Goal: Task Accomplishment & Management: Use online tool/utility

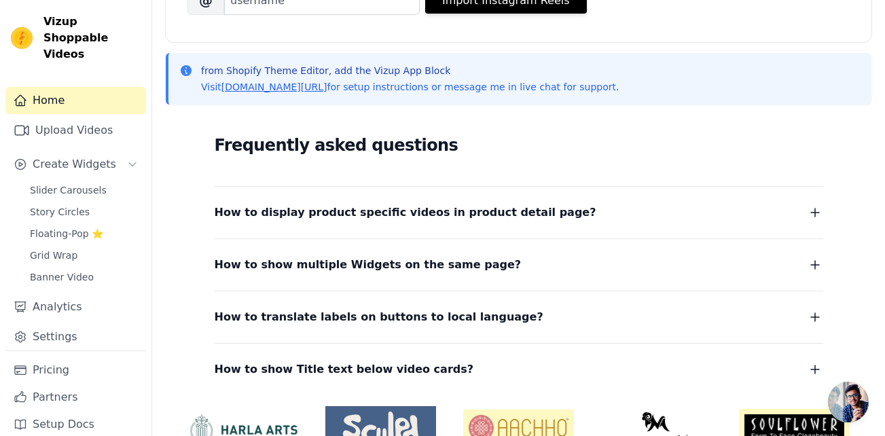
scroll to position [326, 0]
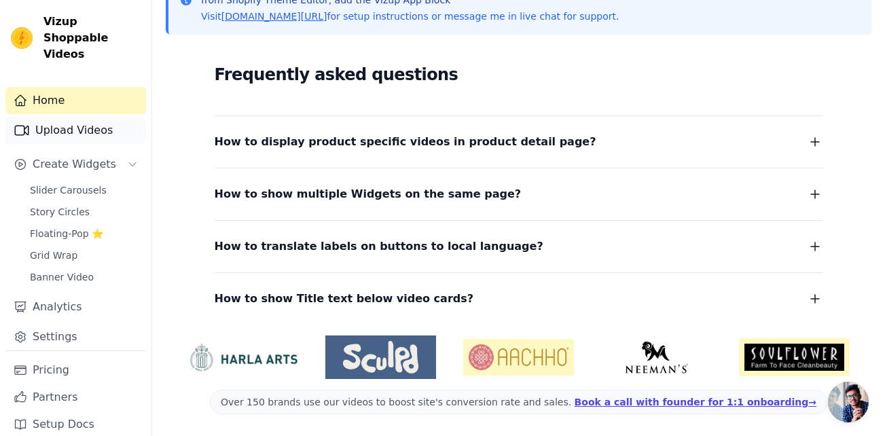
drag, startPoint x: 69, startPoint y: 121, endPoint x: 65, endPoint y: 107, distance: 14.0
click at [65, 117] on link "Upload Videos" at bounding box center [75, 130] width 141 height 27
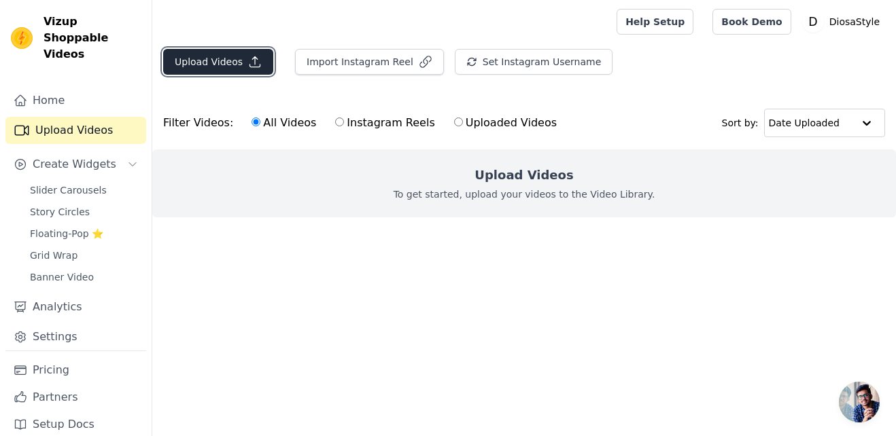
click at [222, 64] on button "Upload Videos" at bounding box center [218, 62] width 110 height 26
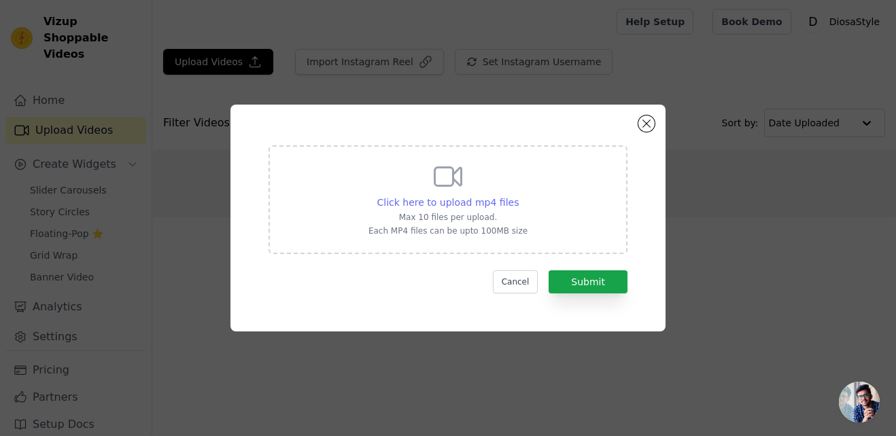
click at [446, 209] on div "Click here to upload mp4 files" at bounding box center [448, 203] width 142 height 14
click at [518, 196] on input "Click here to upload mp4 files Max 10 files per upload. Each MP4 files can be u…" at bounding box center [518, 195] width 1 height 1
type input "C:\fakepath\VID-20250901-WA0001.mp4"
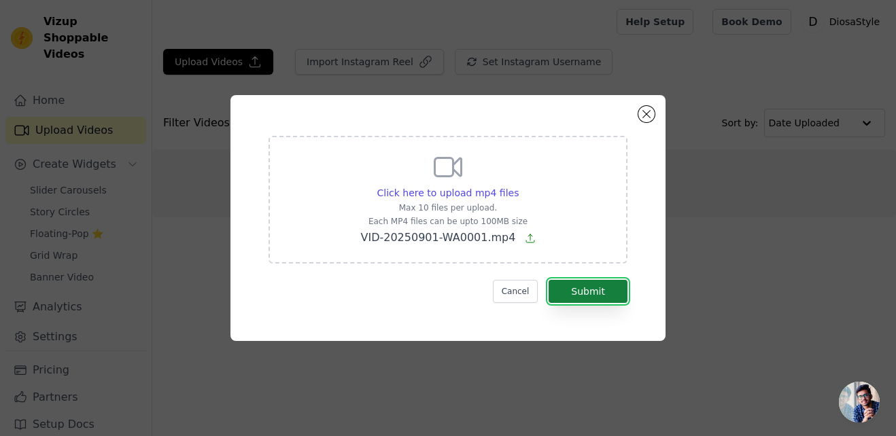
click at [594, 298] on button "Submit" at bounding box center [587, 291] width 79 height 23
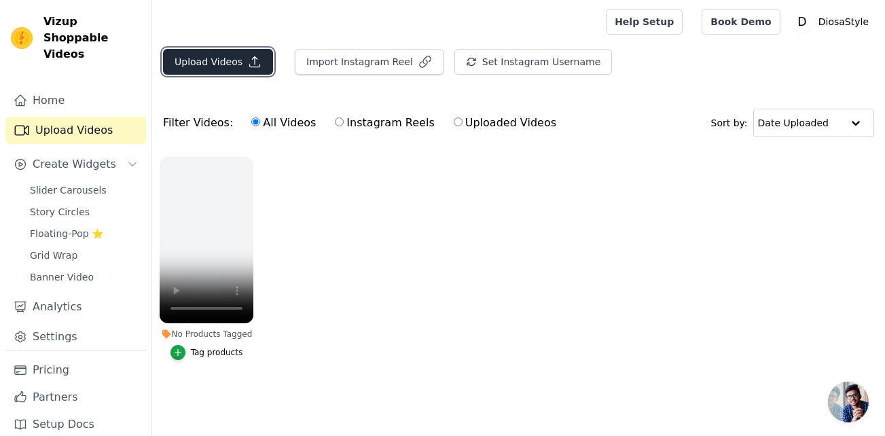
click at [210, 50] on button "Upload Videos" at bounding box center [218, 62] width 110 height 26
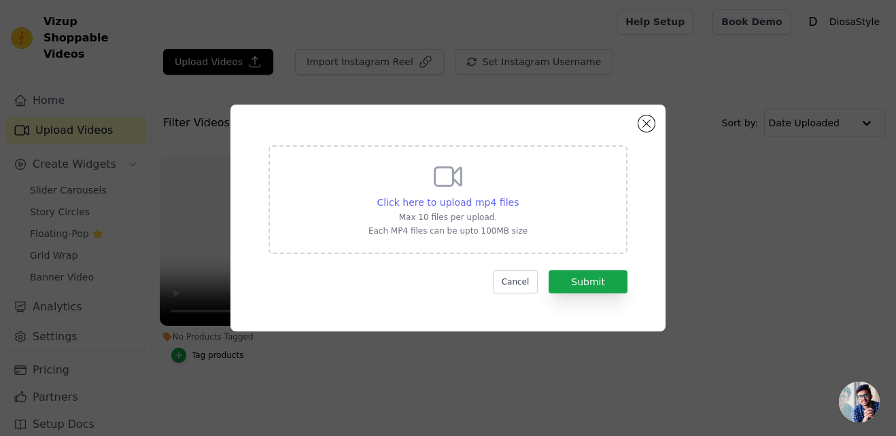
click at [484, 202] on span "Click here to upload mp4 files" at bounding box center [448, 202] width 142 height 11
click at [518, 196] on input "Click here to upload mp4 files Max 10 files per upload. Each MP4 files can be u…" at bounding box center [518, 195] width 1 height 1
type input "C:\fakepath\VID-20250901-WA0002.mp4"
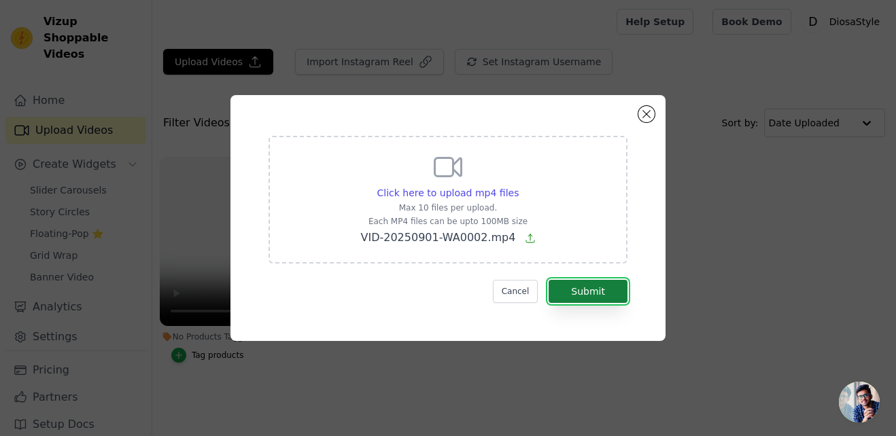
click at [596, 295] on button "Submit" at bounding box center [587, 291] width 79 height 23
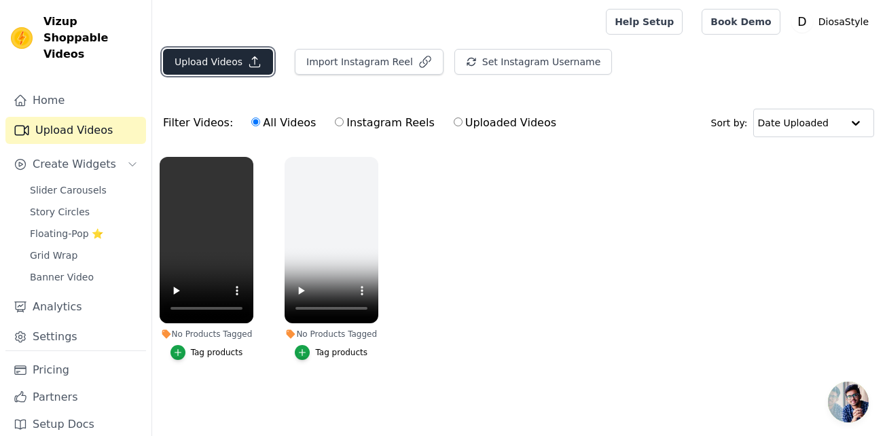
click at [211, 54] on button "Upload Videos" at bounding box center [218, 62] width 110 height 26
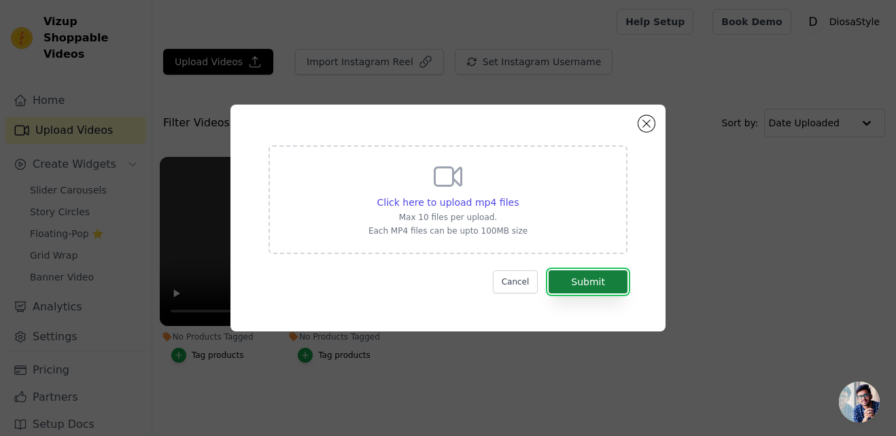
click at [602, 282] on button "Submit" at bounding box center [587, 281] width 79 height 23
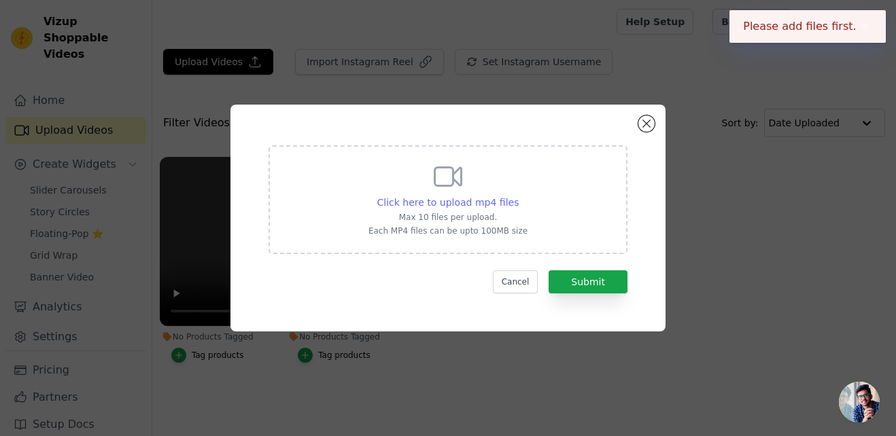
click at [488, 201] on span "Click here to upload mp4 files" at bounding box center [448, 202] width 142 height 11
click at [518, 196] on input "Click here to upload mp4 files Max 10 files per upload. Each MP4 files can be u…" at bounding box center [518, 195] width 1 height 1
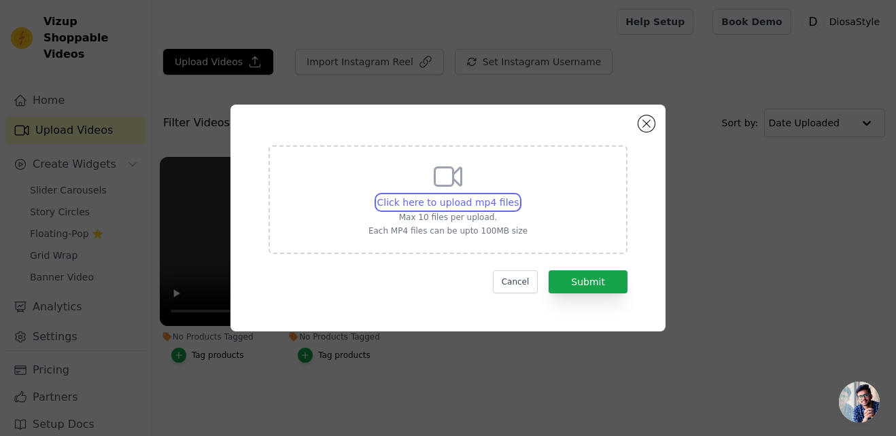
type input "C:\fakepath\VID-20250901-WA0003.mp4"
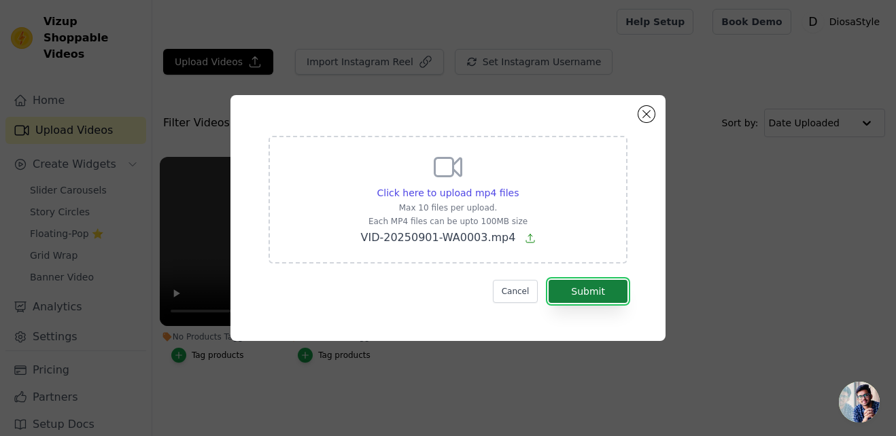
click at [561, 292] on button "Submit" at bounding box center [587, 291] width 79 height 23
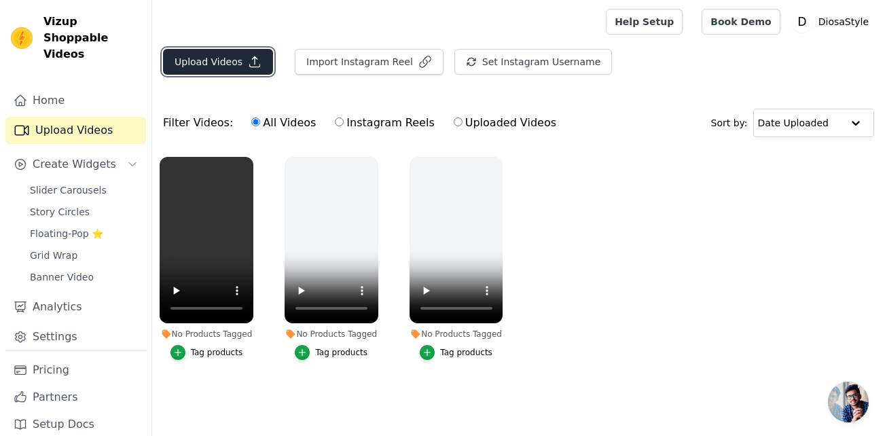
click at [248, 59] on icon "button" at bounding box center [255, 62] width 14 height 14
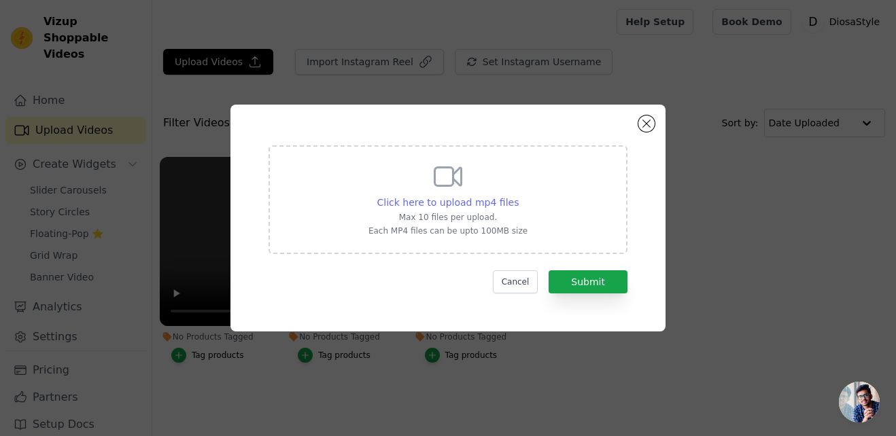
click at [485, 198] on span "Click here to upload mp4 files" at bounding box center [448, 202] width 142 height 11
click at [518, 196] on input "Click here to upload mp4 files Max 10 files per upload. Each MP4 files can be u…" at bounding box center [518, 195] width 1 height 1
type input "C:\fakepath\VID-20250901-WA0004.mp4"
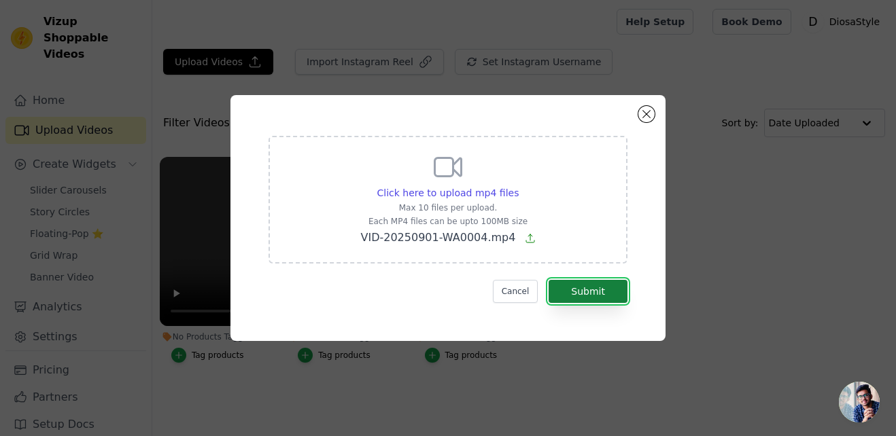
click at [595, 288] on button "Submit" at bounding box center [587, 291] width 79 height 23
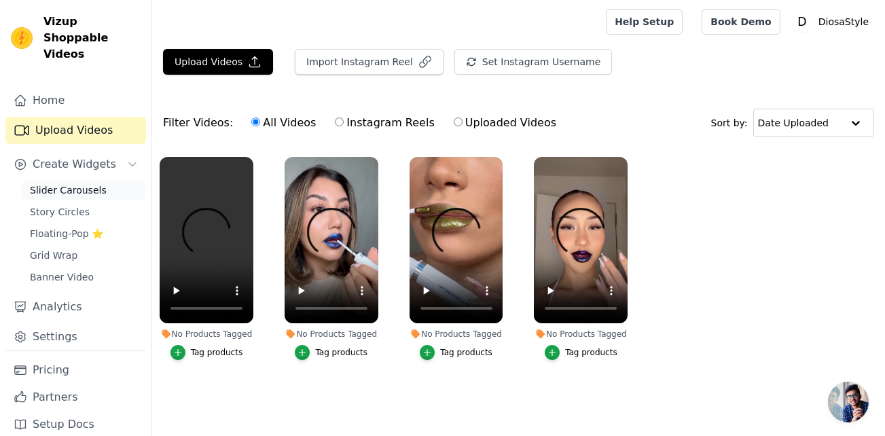
drag, startPoint x: 0, startPoint y: 0, endPoint x: 63, endPoint y: 177, distance: 188.0
click at [63, 183] on span "Slider Carousels" at bounding box center [68, 190] width 77 height 14
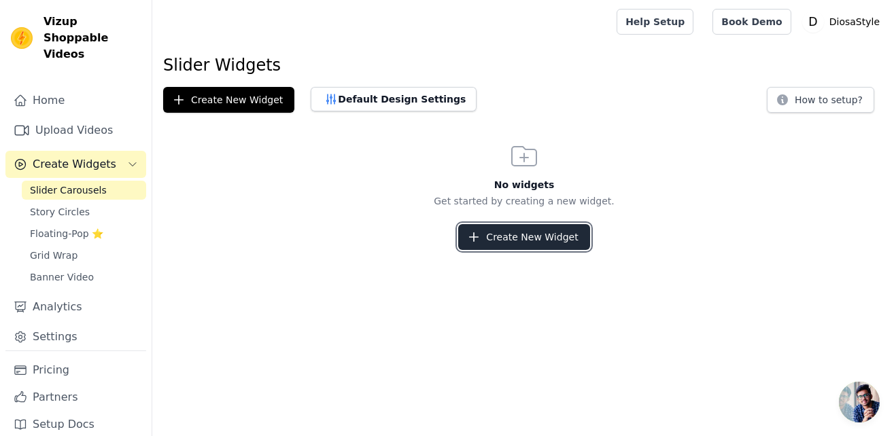
click at [535, 240] on button "Create New Widget" at bounding box center [523, 237] width 131 height 26
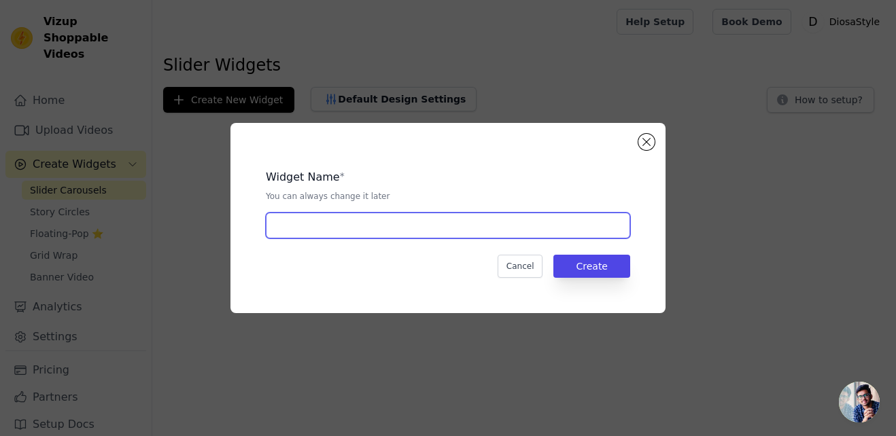
click at [402, 234] on input "text" at bounding box center [448, 226] width 364 height 26
type input "y"
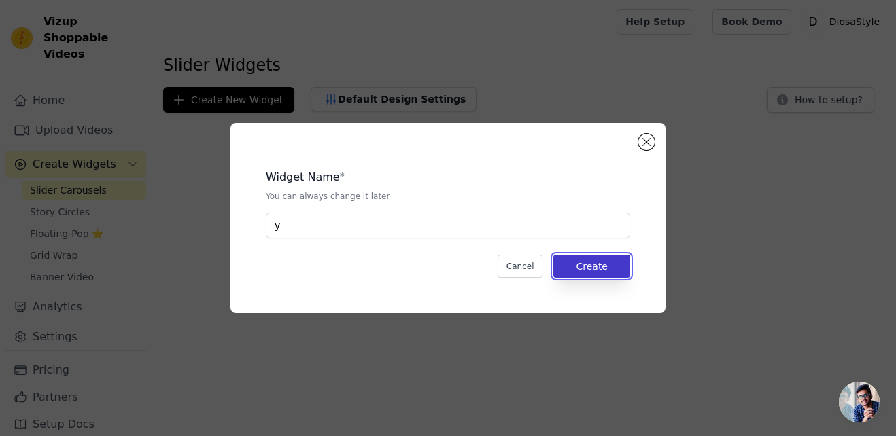
click at [586, 264] on button "Create" at bounding box center [591, 266] width 77 height 23
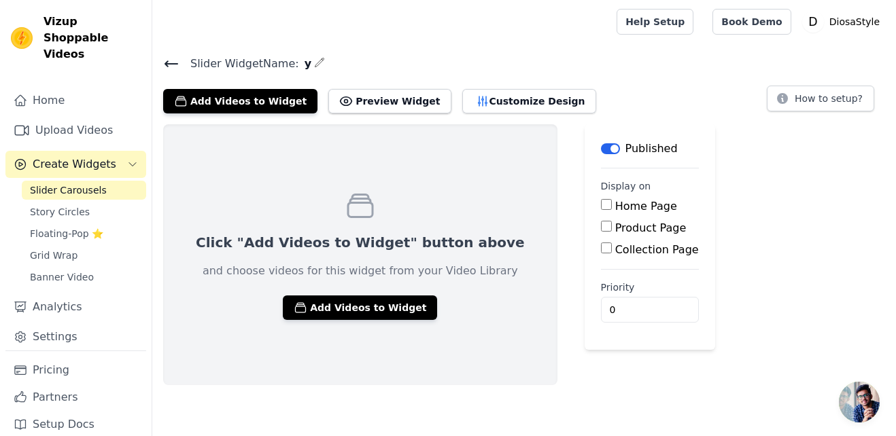
click at [601, 226] on input "Product Page" at bounding box center [606, 226] width 11 height 11
checkbox input "true"
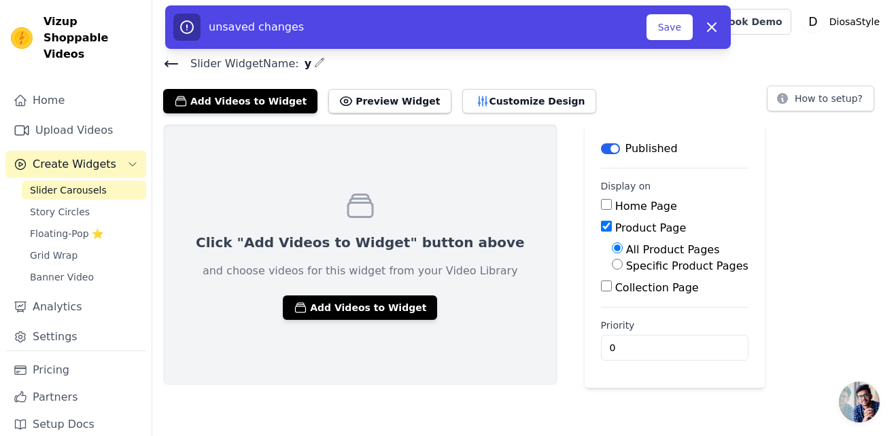
click at [612, 264] on input "Specific Product Pages" at bounding box center [617, 264] width 11 height 11
radio input "true"
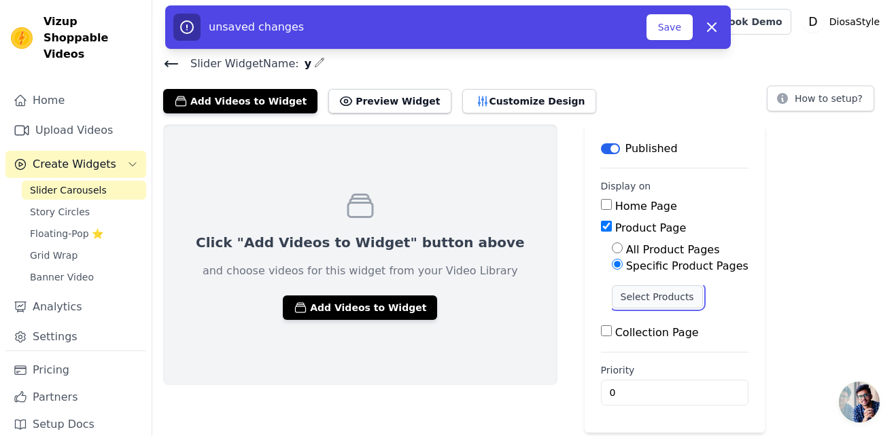
click at [612, 303] on button "Select Products" at bounding box center [657, 296] width 91 height 23
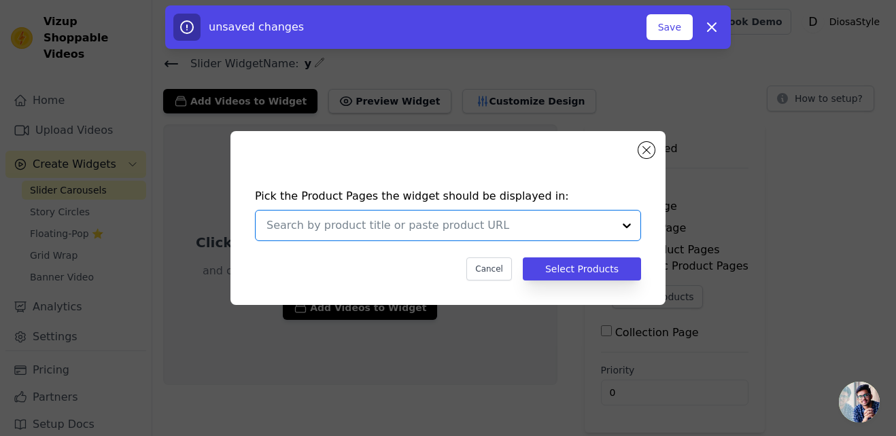
click at [412, 223] on input "text" at bounding box center [439, 225] width 347 height 16
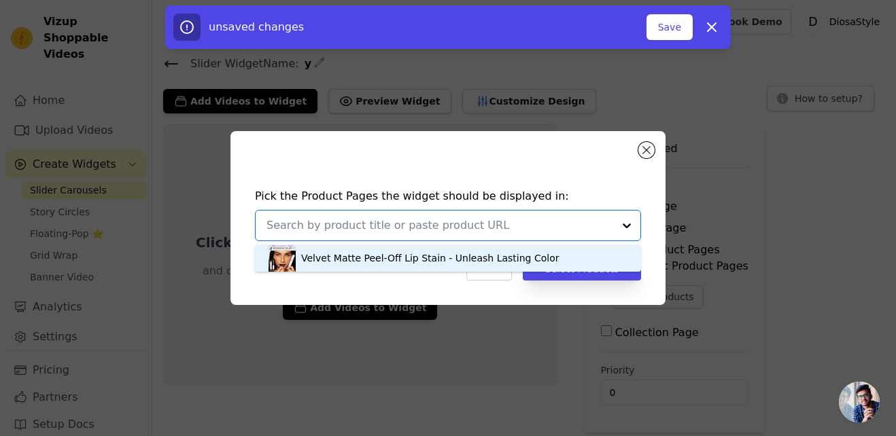
click at [442, 257] on div "Velvet Matte Peel-Off Lip Stain - Unleash Lasting Color" at bounding box center [430, 258] width 258 height 14
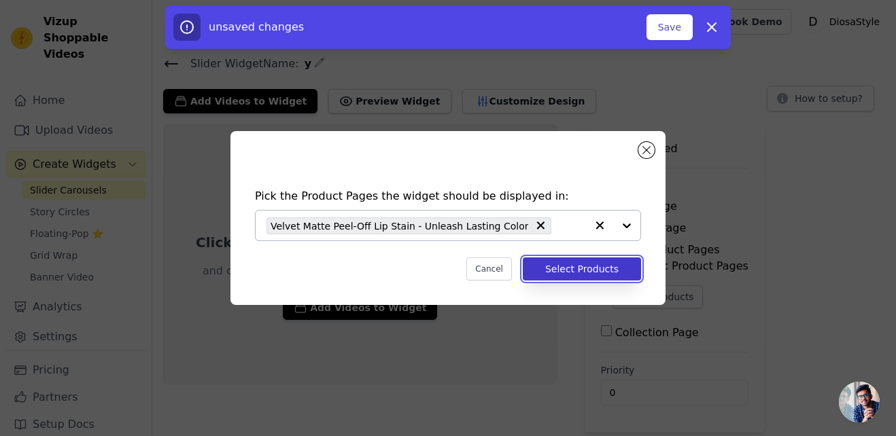
click at [580, 272] on button "Select Products" at bounding box center [582, 269] width 118 height 23
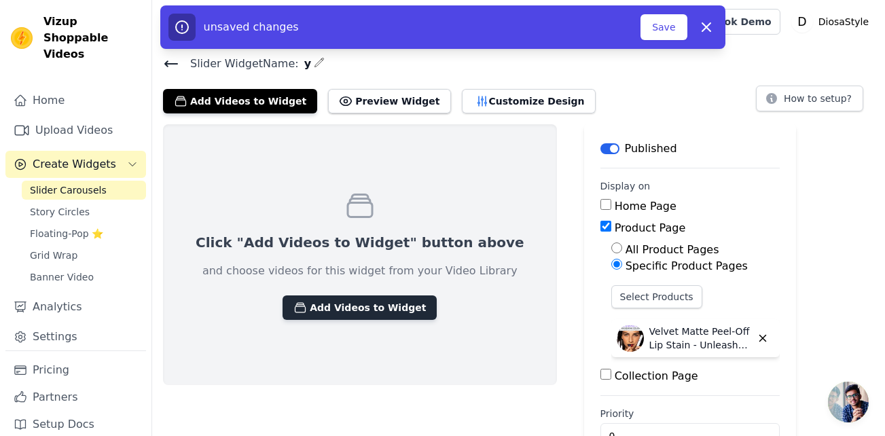
click at [358, 302] on button "Add Videos to Widget" at bounding box center [360, 308] width 154 height 24
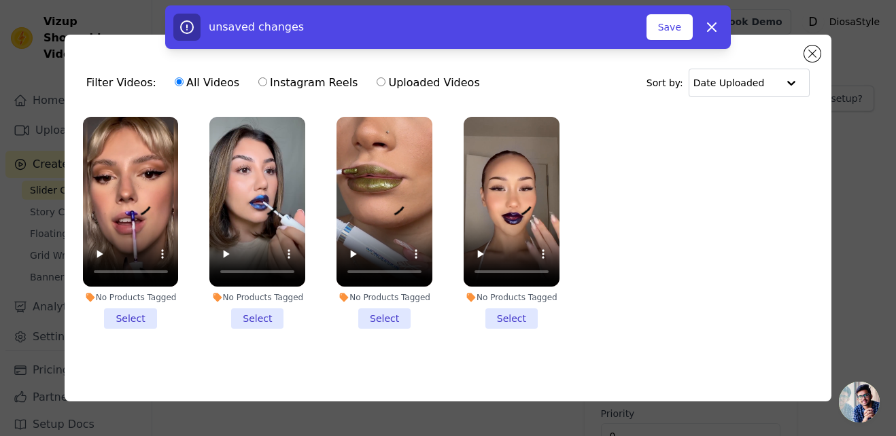
click at [120, 321] on li "No Products Tagged Select" at bounding box center [131, 223] width 96 height 212
click at [0, 0] on input "No Products Tagged Select" at bounding box center [0, 0] width 0 height 0
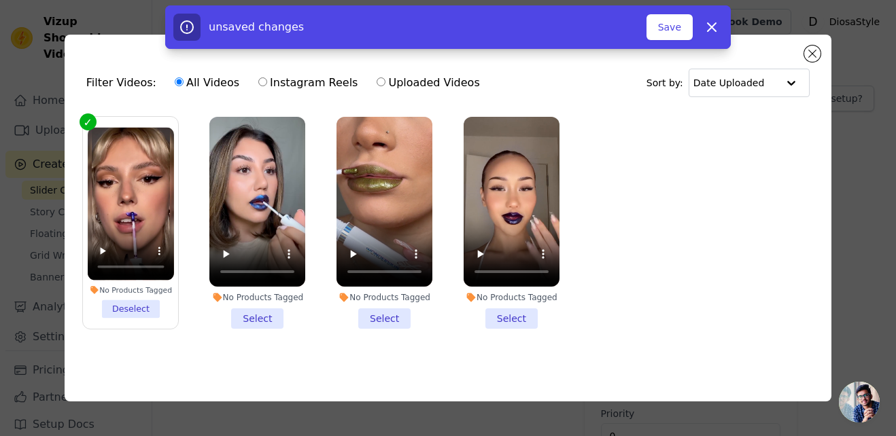
click at [259, 310] on li "No Products Tagged Select" at bounding box center [257, 223] width 96 height 212
click at [0, 0] on input "No Products Tagged Select" at bounding box center [0, 0] width 0 height 0
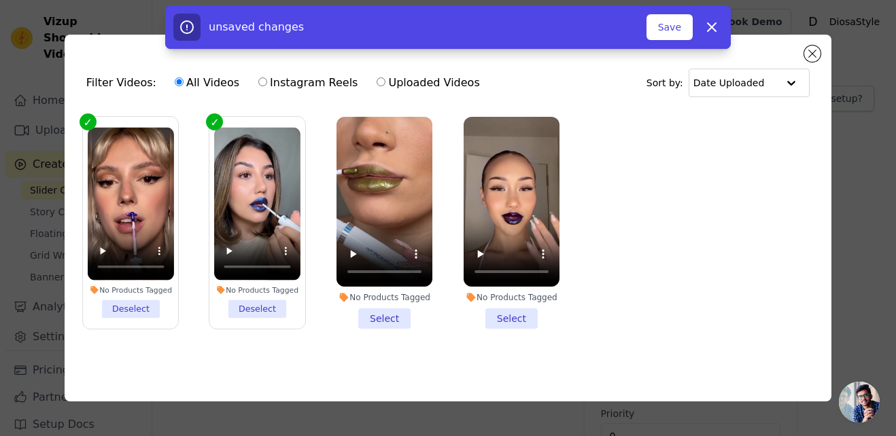
click at [382, 315] on li "No Products Tagged Select" at bounding box center [384, 223] width 96 height 212
click at [0, 0] on input "No Products Tagged Select" at bounding box center [0, 0] width 0 height 0
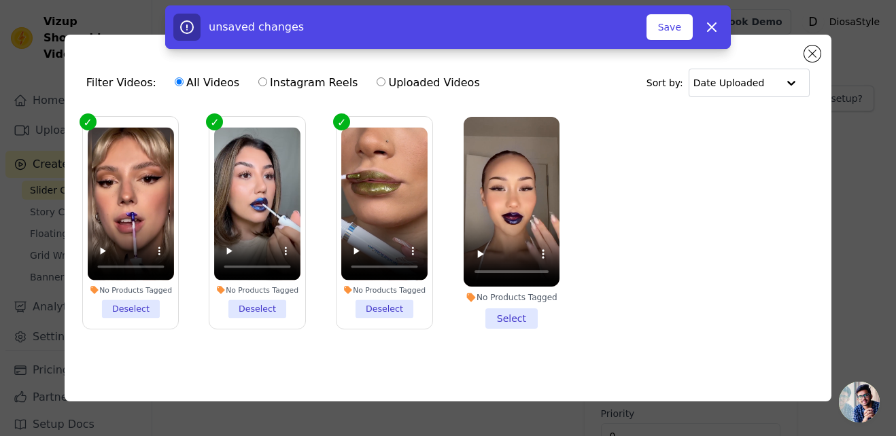
click at [505, 313] on li "No Products Tagged Select" at bounding box center [511, 223] width 96 height 212
click at [0, 0] on input "No Products Tagged Select" at bounding box center [0, 0] width 0 height 0
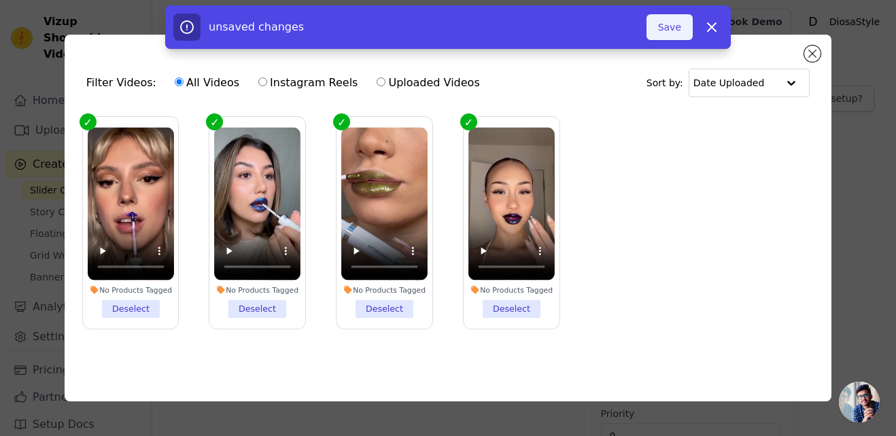
click at [667, 29] on button "Save" at bounding box center [669, 27] width 46 height 26
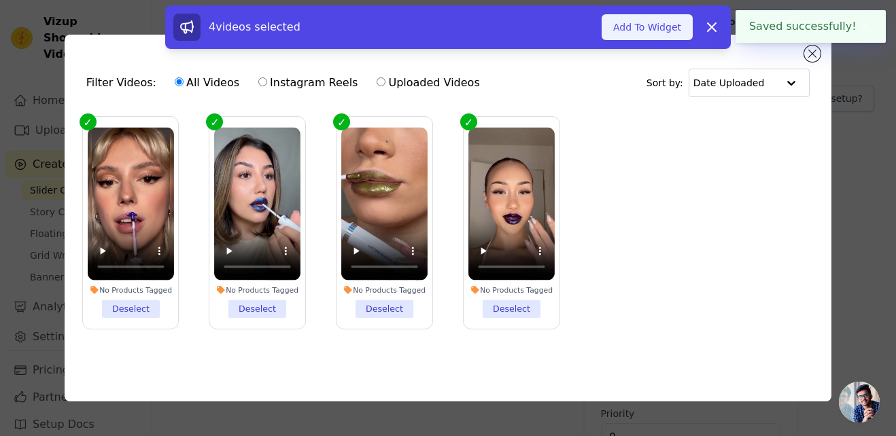
click at [669, 27] on button "Add To Widget" at bounding box center [646, 27] width 91 height 26
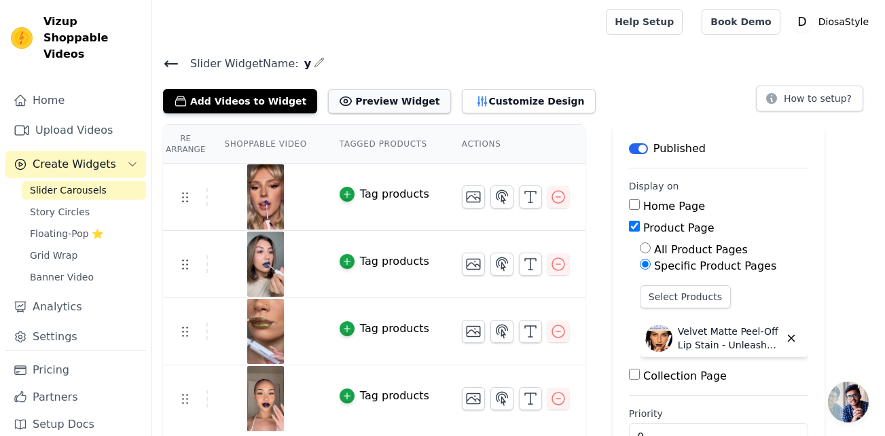
click at [373, 101] on button "Preview Widget" at bounding box center [389, 101] width 122 height 24
click at [376, 101] on button "Preview Widget" at bounding box center [389, 101] width 122 height 24
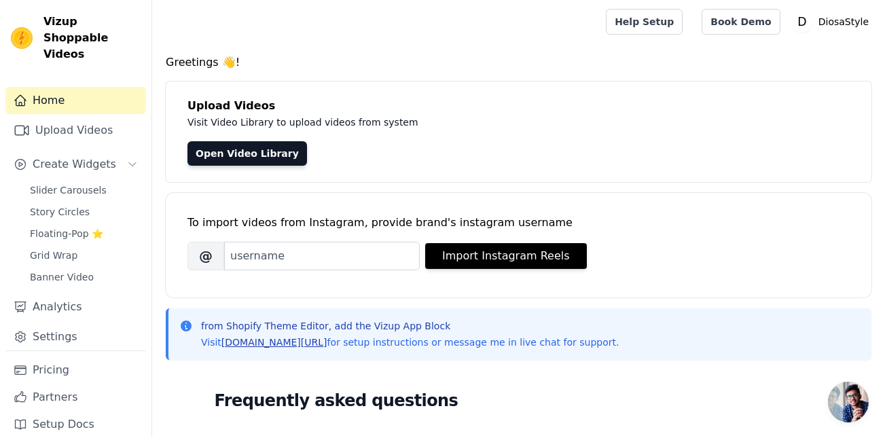
click at [283, 342] on link "[DOMAIN_NAME][URL]" at bounding box center [275, 342] width 106 height 11
click at [58, 183] on span "Slider Carousels" at bounding box center [68, 190] width 77 height 14
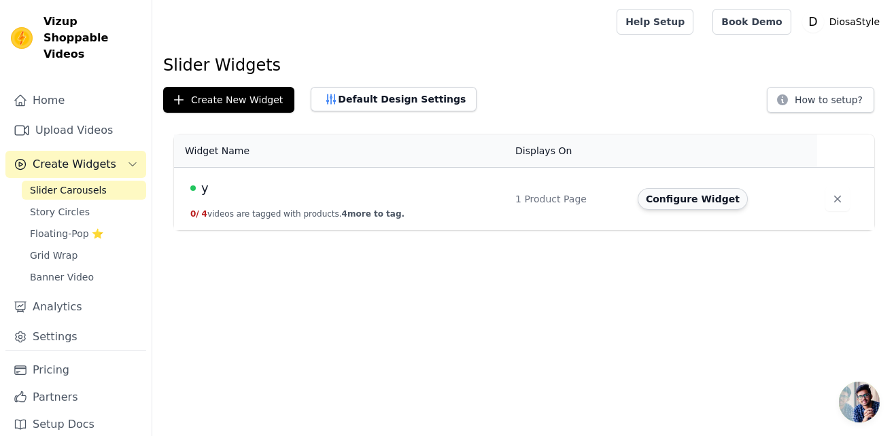
click at [680, 197] on button "Configure Widget" at bounding box center [692, 199] width 110 height 22
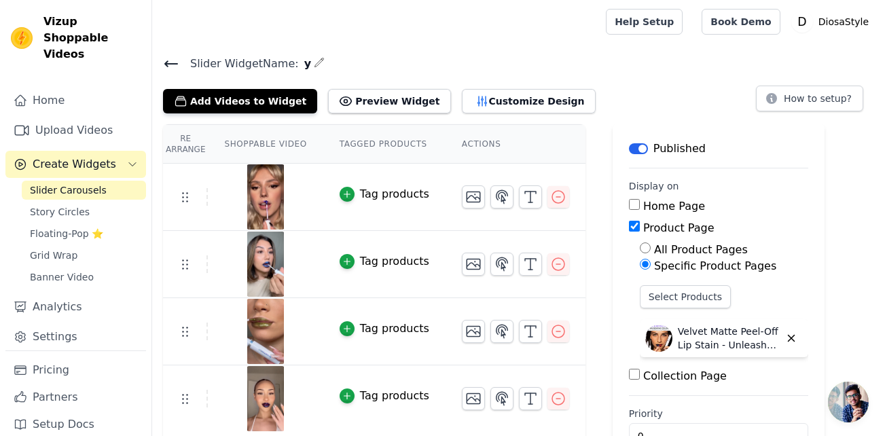
drag, startPoint x: 880, startPoint y: 94, endPoint x: 880, endPoint y: 103, distance: 9.5
click at [880, 103] on div "Slider Widget Name: y Add Videos to Widget Preview Widget Customize Design How …" at bounding box center [518, 83] width 733 height 59
click at [826, 99] on button "How to setup?" at bounding box center [809, 99] width 107 height 26
click at [366, 101] on button "Preview Widget" at bounding box center [389, 101] width 122 height 24
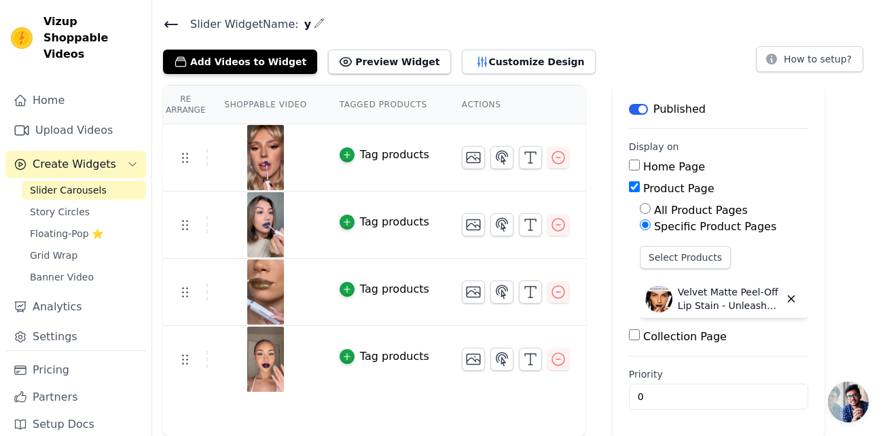
drag, startPoint x: 221, startPoint y: 74, endPoint x: 164, endPoint y: 86, distance: 57.7
click at [164, 86] on div "Slider Widget Name: y Add Videos to Widget Preview Widget Customize Design How …" at bounding box center [518, 226] width 733 height 422
click at [58, 89] on link "Home" at bounding box center [75, 100] width 141 height 27
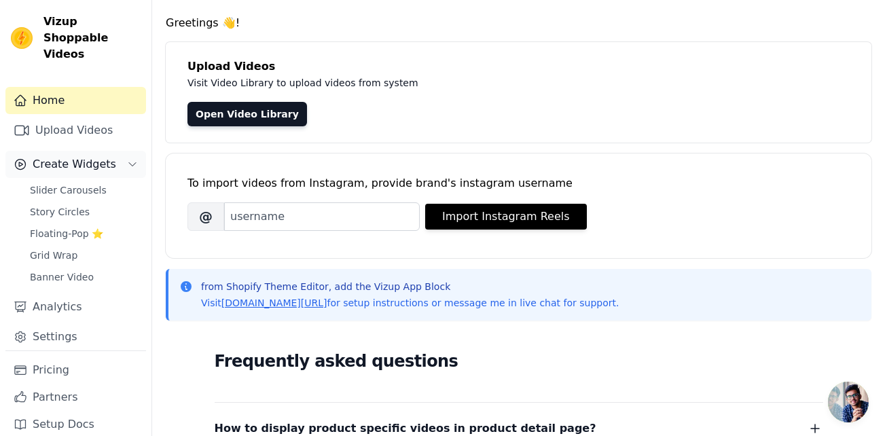
click at [96, 156] on span "Create Widgets" at bounding box center [75, 164] width 84 height 16
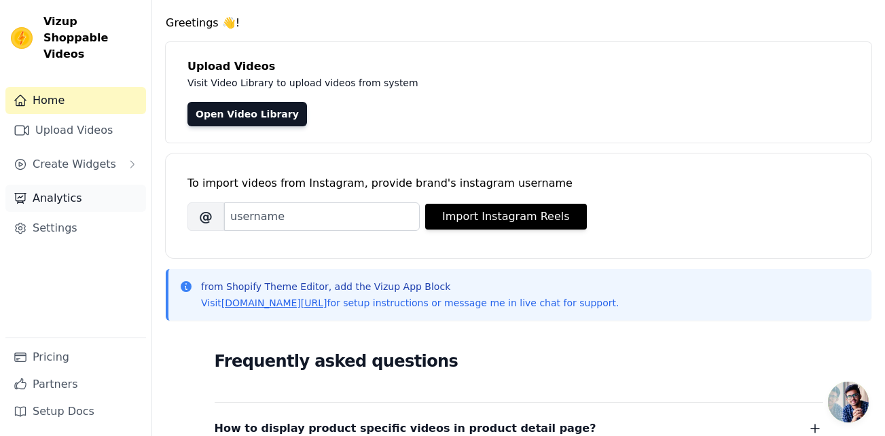
click at [67, 185] on link "Analytics" at bounding box center [75, 198] width 141 height 27
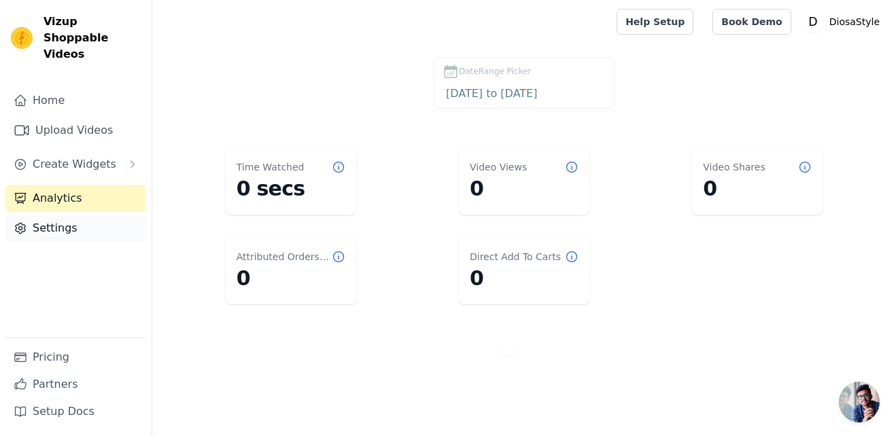
click at [61, 215] on link "Settings" at bounding box center [75, 228] width 141 height 27
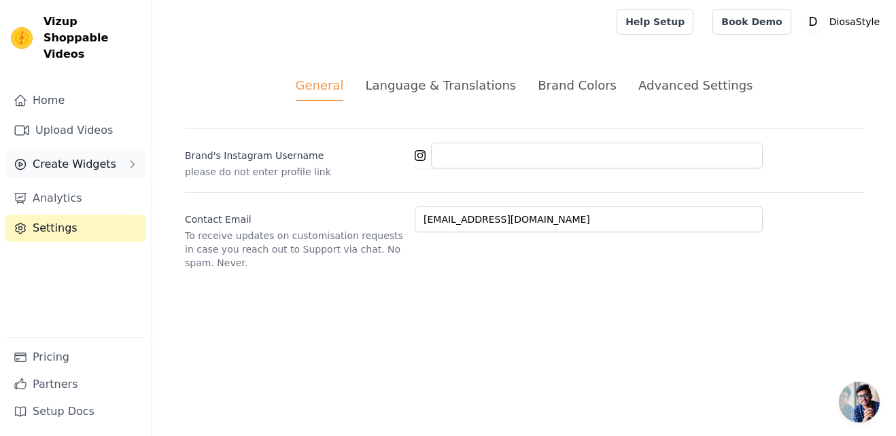
click at [63, 156] on span "Create Widgets" at bounding box center [75, 164] width 84 height 16
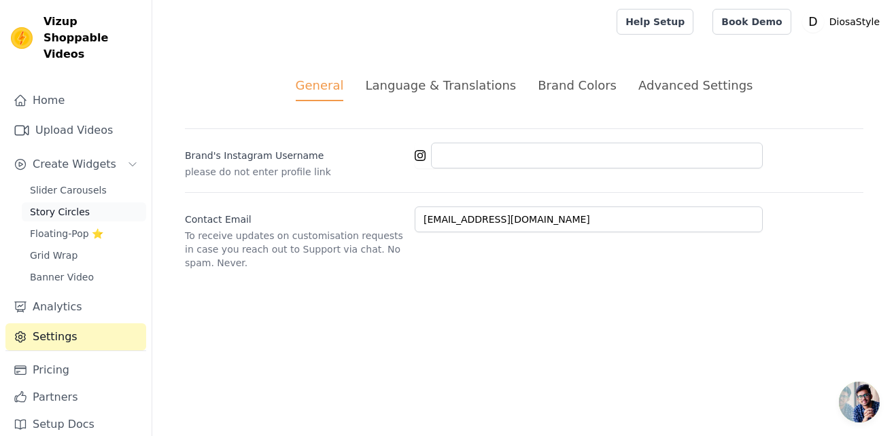
click at [59, 205] on span "Story Circles" at bounding box center [60, 212] width 60 height 14
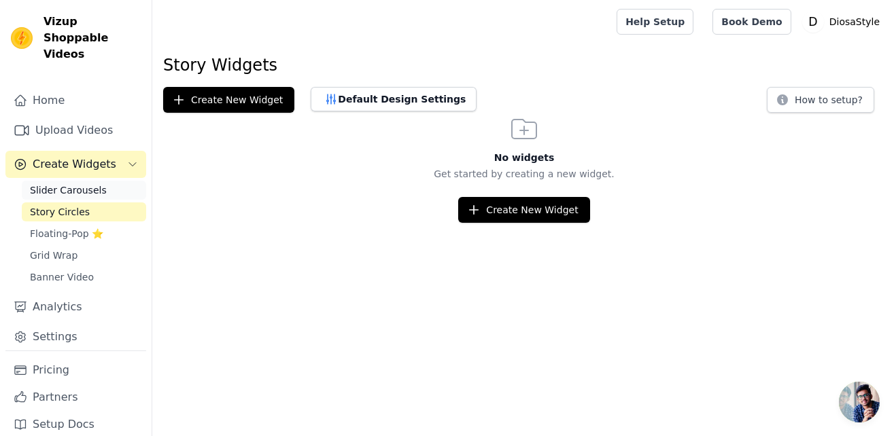
click at [54, 181] on link "Slider Carousels" at bounding box center [84, 190] width 124 height 19
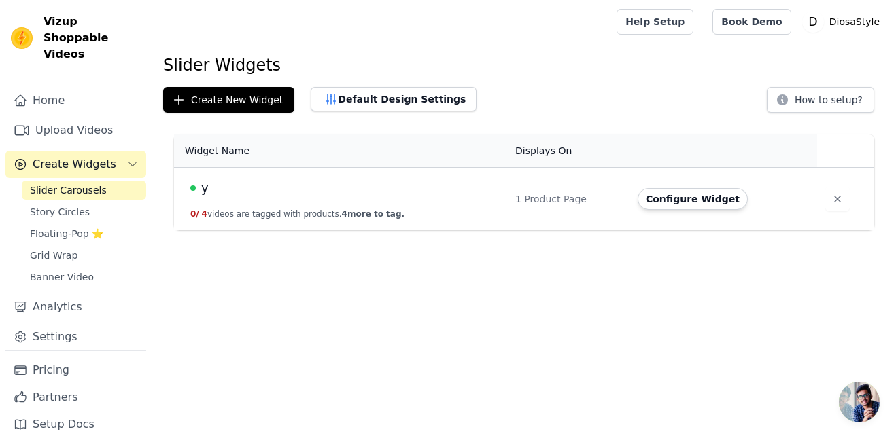
click at [539, 152] on th "Displays On" at bounding box center [568, 151] width 122 height 33
click at [373, 208] on td "y 0 / 4 videos are tagged with products. 4 more to tag." at bounding box center [340, 199] width 333 height 63
click at [671, 194] on button "Configure Widget" at bounding box center [692, 199] width 110 height 22
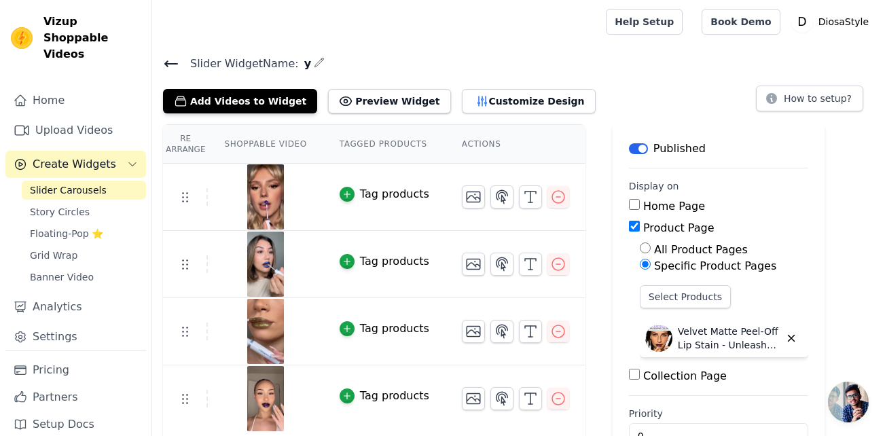
click at [629, 204] on input "Home Page" at bounding box center [634, 204] width 11 height 11
checkbox input "true"
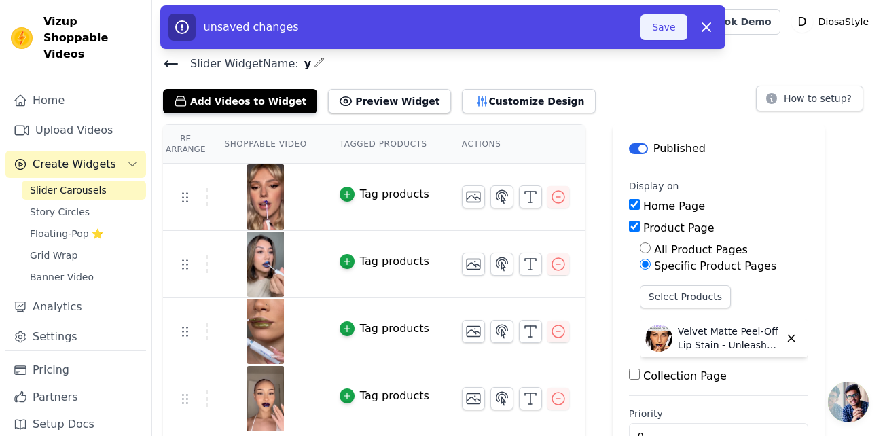
click at [671, 18] on button "Save" at bounding box center [664, 27] width 46 height 26
click at [671, 24] on button "Save" at bounding box center [664, 27] width 46 height 26
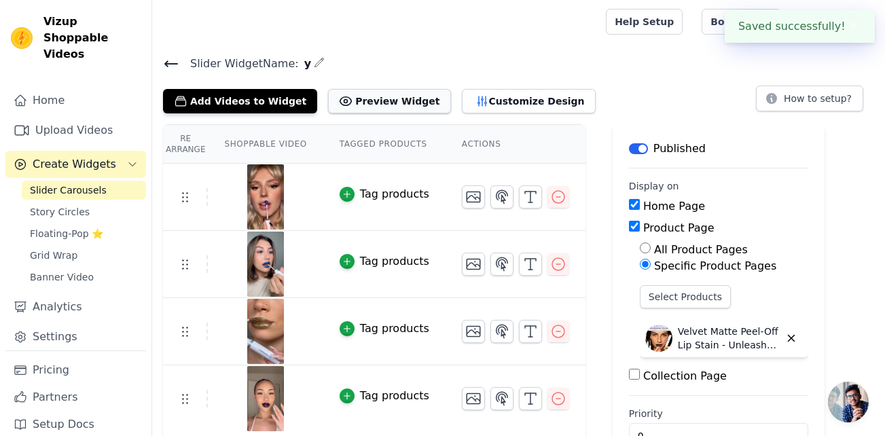
click at [375, 105] on button "Preview Widget" at bounding box center [389, 101] width 122 height 24
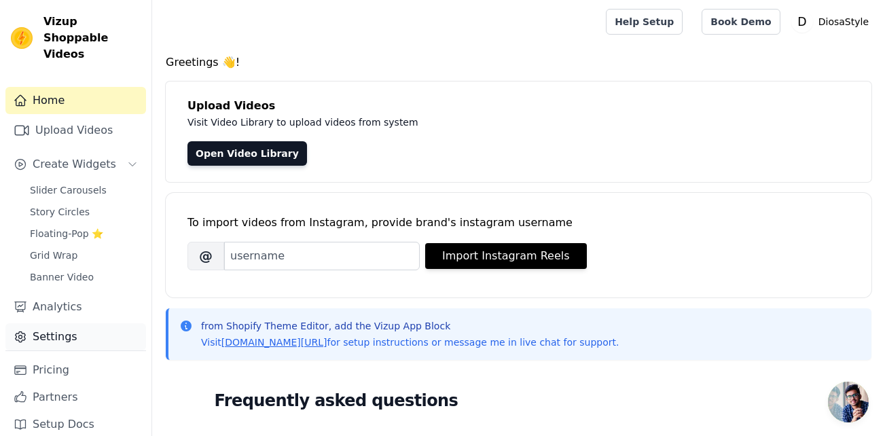
click at [59, 323] on link "Settings" at bounding box center [75, 336] width 141 height 27
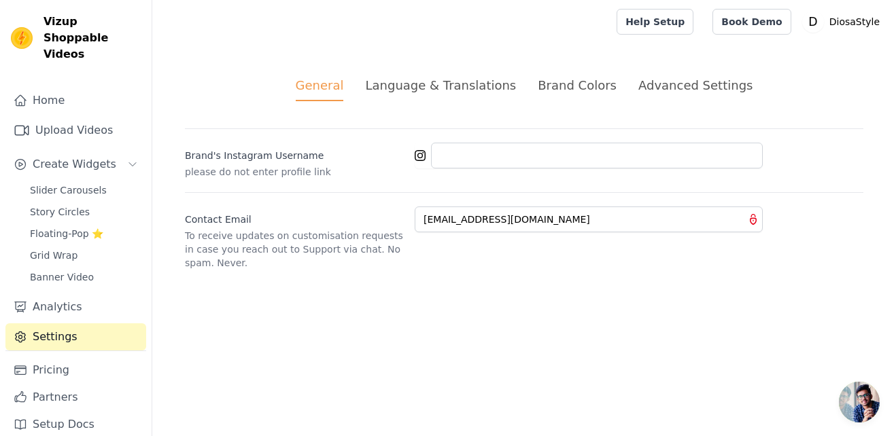
click at [564, 90] on div "Brand Colors" at bounding box center [576, 85] width 79 height 18
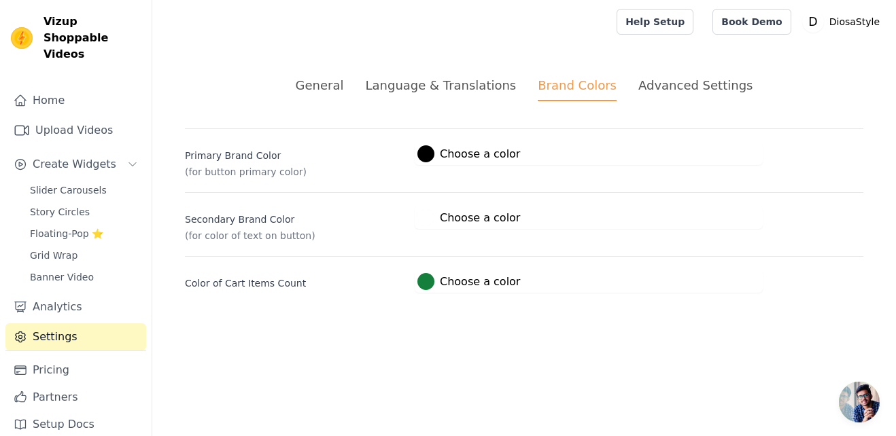
click at [676, 93] on div "Advanced Settings" at bounding box center [695, 85] width 114 height 18
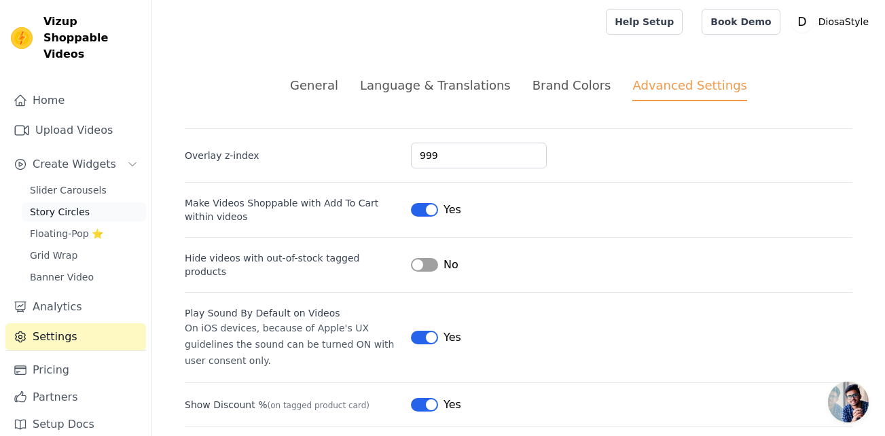
click at [64, 205] on span "Story Circles" at bounding box center [60, 212] width 60 height 14
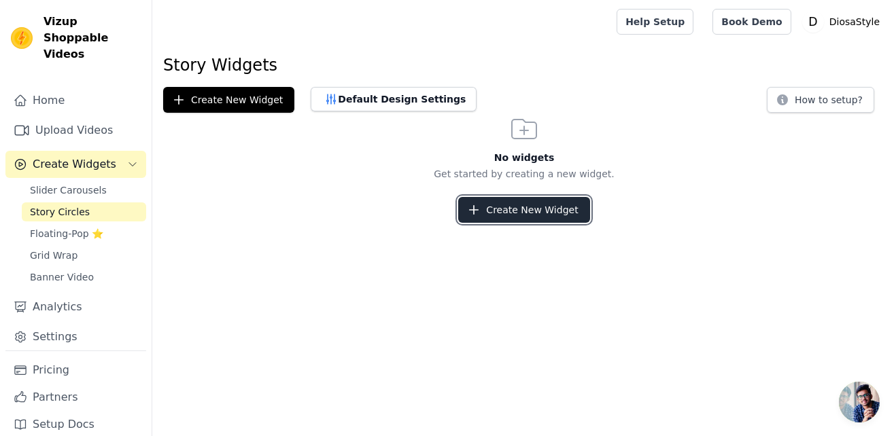
click at [542, 216] on button "Create New Widget" at bounding box center [523, 210] width 131 height 26
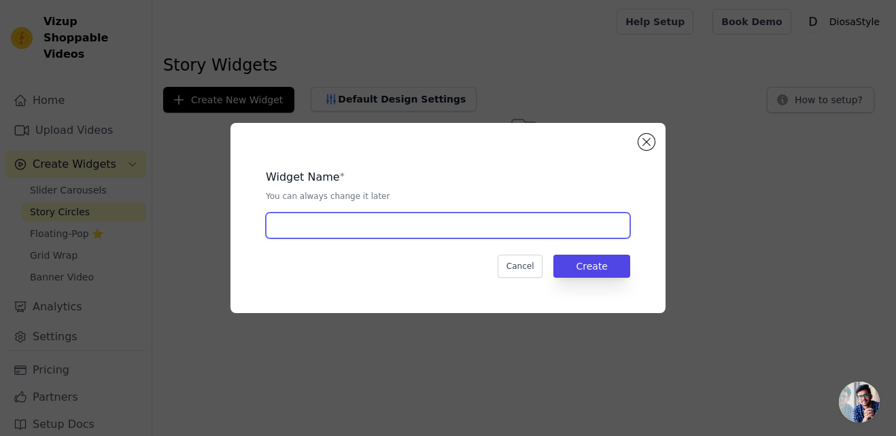
click at [493, 232] on input "text" at bounding box center [448, 226] width 364 height 26
type input "y"
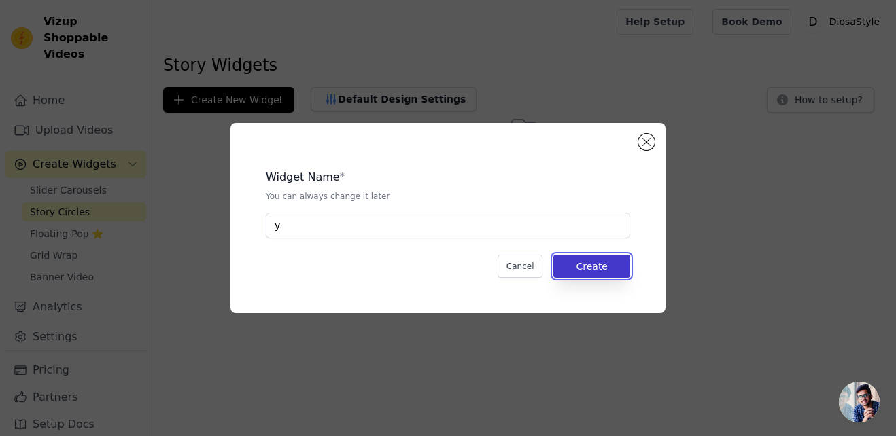
click at [578, 270] on button "Create" at bounding box center [591, 266] width 77 height 23
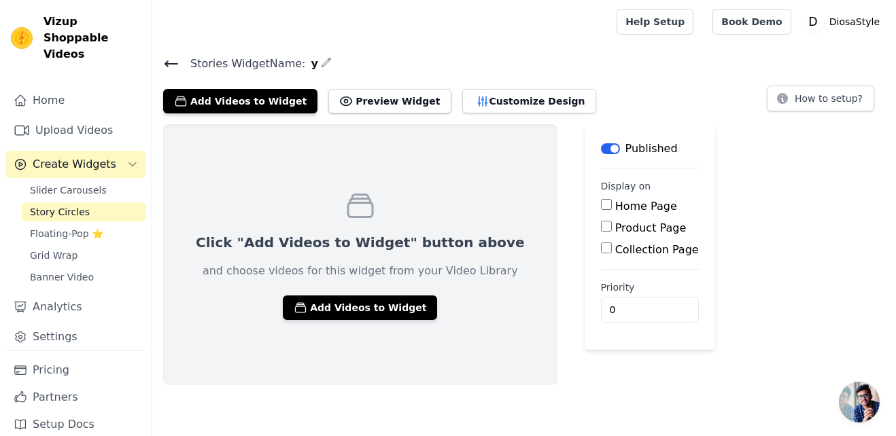
click at [601, 202] on input "Home Page" at bounding box center [606, 204] width 11 height 11
checkbox input "true"
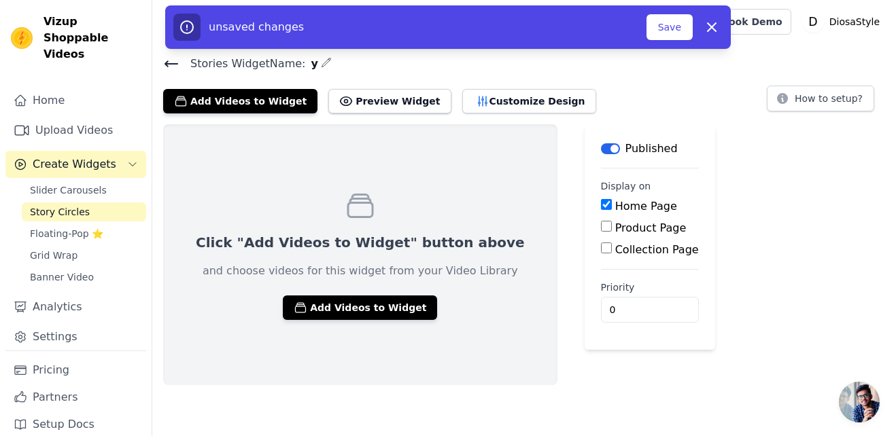
click at [601, 225] on input "Product Page" at bounding box center [606, 226] width 11 height 11
checkbox input "true"
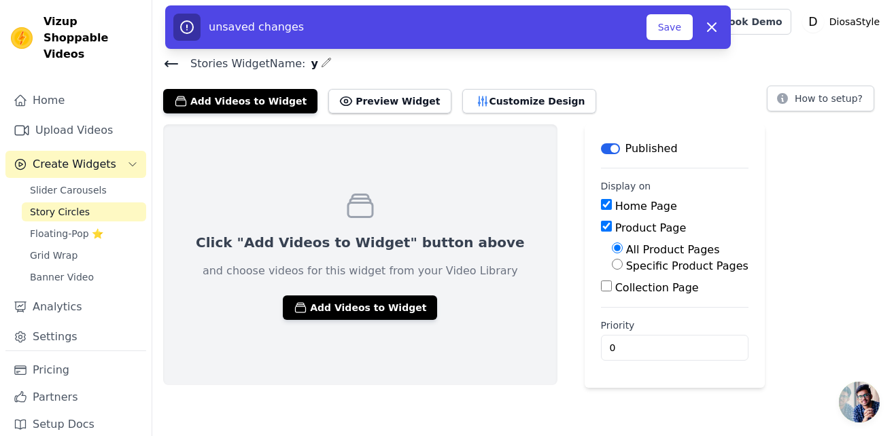
click at [612, 259] on input "Specific Product Pages" at bounding box center [617, 264] width 11 height 11
radio input "true"
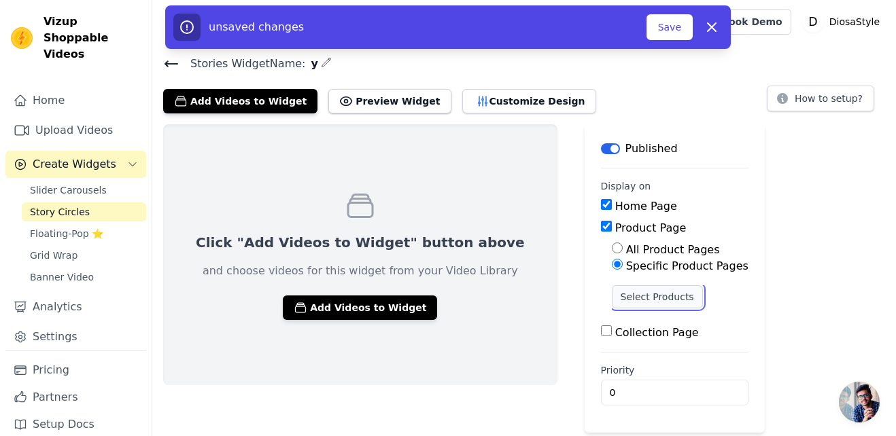
click at [612, 296] on button "Select Products" at bounding box center [657, 296] width 91 height 23
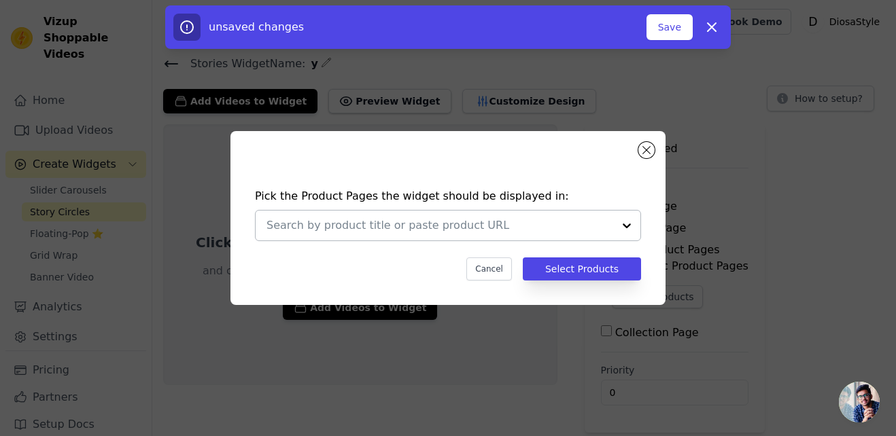
click at [571, 241] on div at bounding box center [448, 225] width 386 height 31
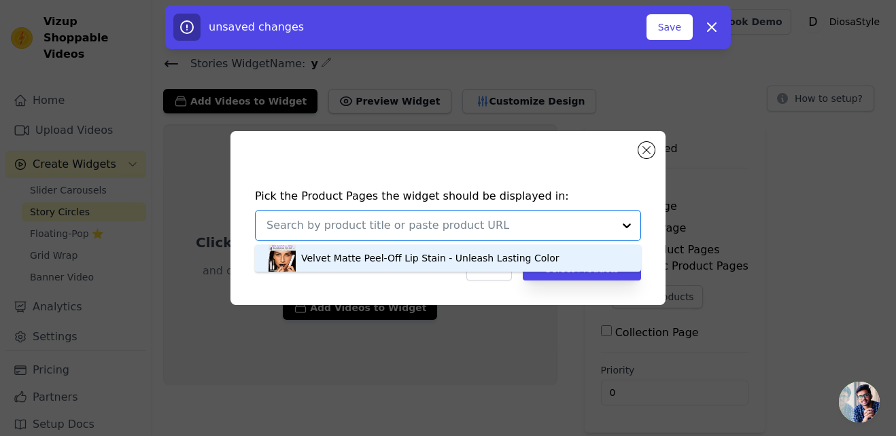
click at [552, 251] on div "Velvet Matte Peel-Off Lip Stain - Unleash Lasting Color" at bounding box center [447, 258] width 359 height 27
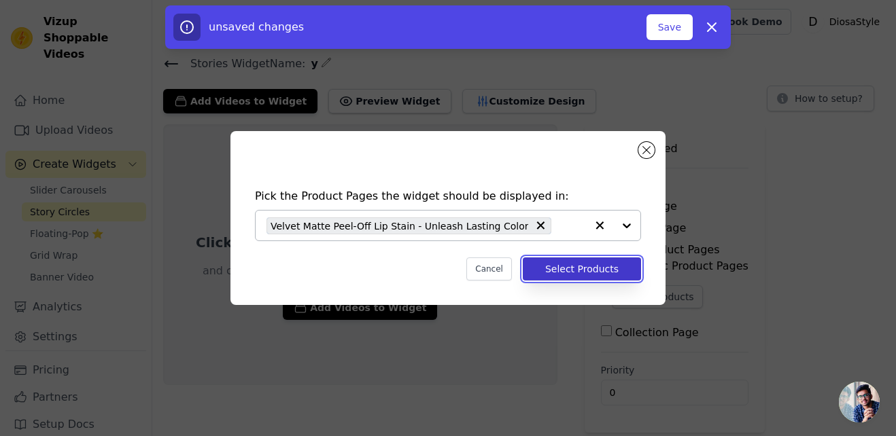
click at [574, 270] on button "Select Products" at bounding box center [582, 269] width 118 height 23
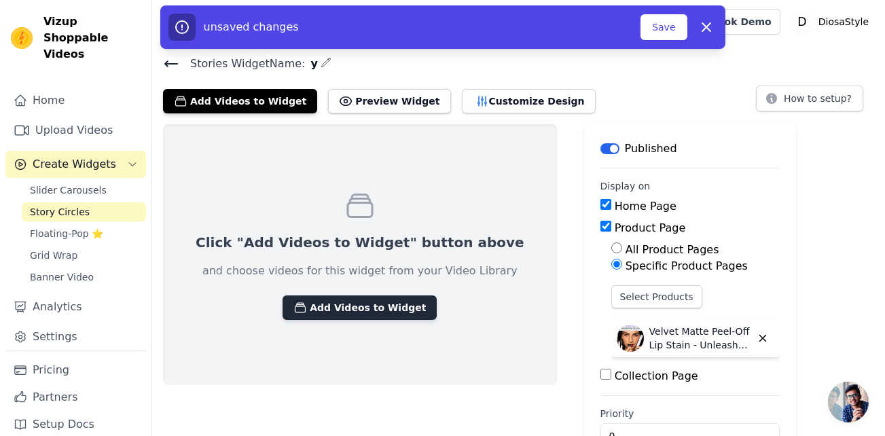
click at [393, 308] on button "Add Videos to Widget" at bounding box center [360, 308] width 154 height 24
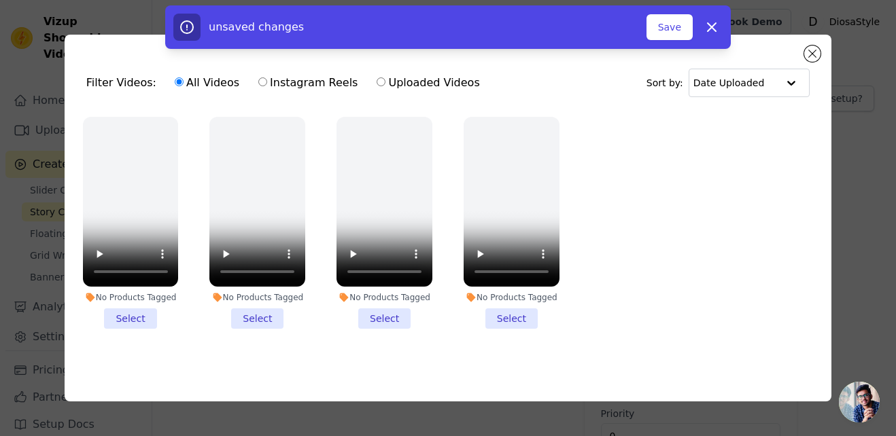
click at [137, 312] on li "No Products Tagged Select" at bounding box center [131, 223] width 96 height 212
click at [0, 0] on input "No Products Tagged Select" at bounding box center [0, 0] width 0 height 0
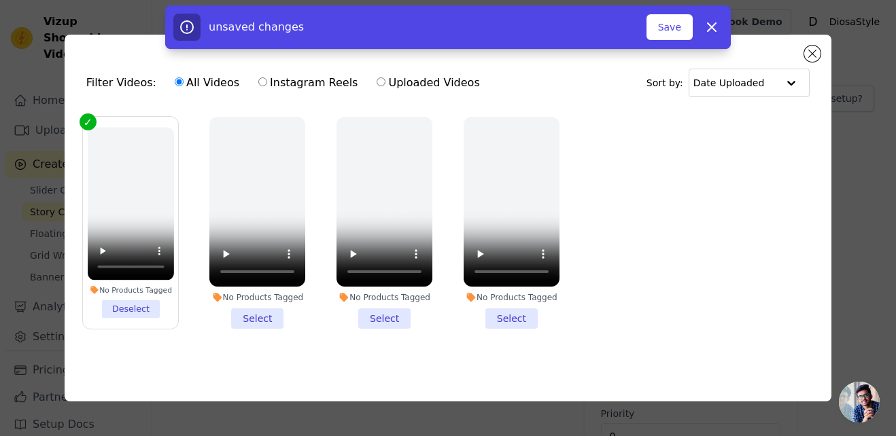
click at [250, 315] on li "No Products Tagged Select" at bounding box center [257, 223] width 96 height 212
click at [0, 0] on input "No Products Tagged Select" at bounding box center [0, 0] width 0 height 0
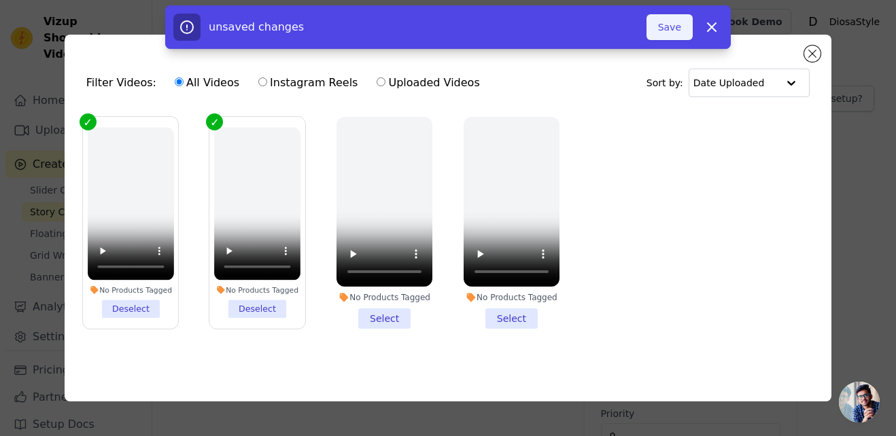
click at [663, 37] on button "Save" at bounding box center [669, 27] width 46 height 26
click at [673, 31] on button "Save" at bounding box center [669, 27] width 46 height 26
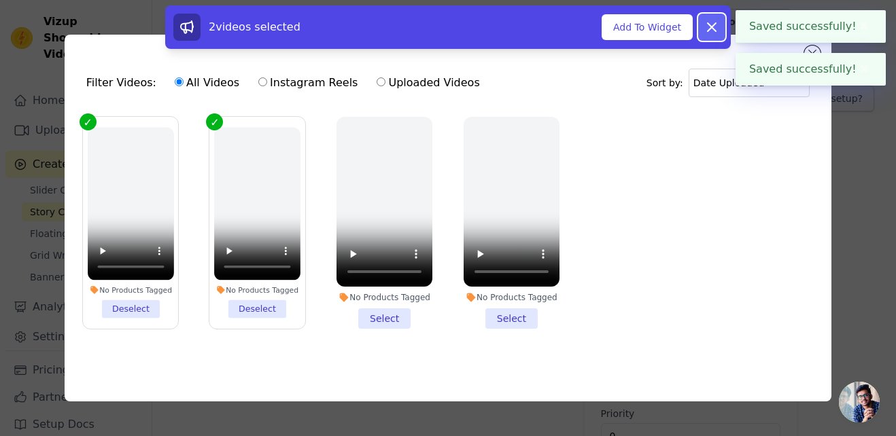
click at [708, 30] on icon at bounding box center [711, 27] width 8 height 8
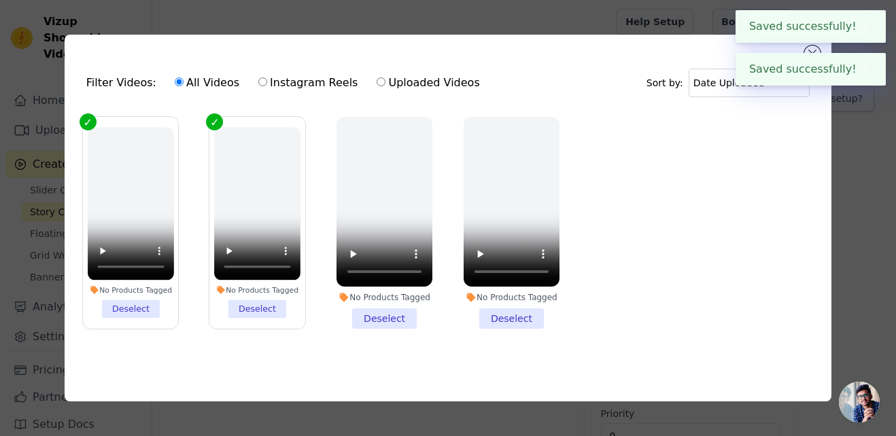
click at [856, 25] on button "✖" at bounding box center [864, 26] width 16 height 16
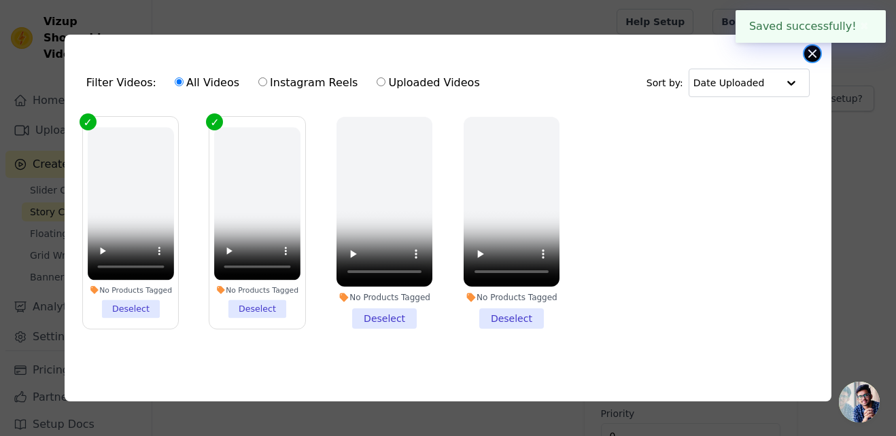
click at [810, 51] on button "Close modal" at bounding box center [812, 54] width 16 height 16
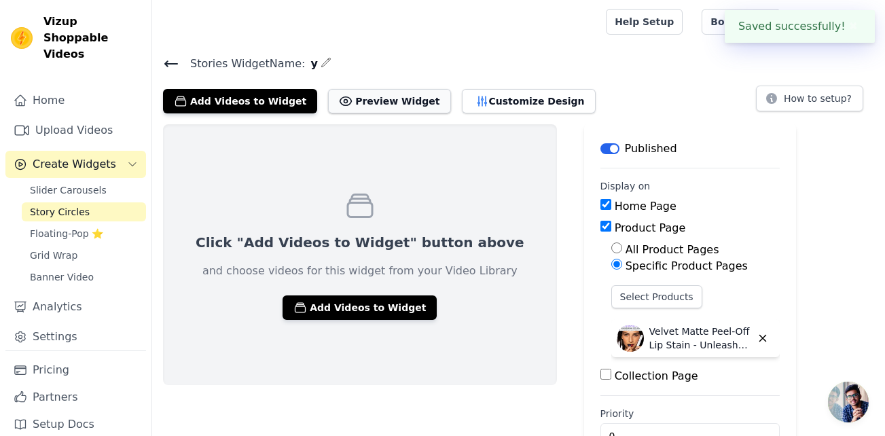
click at [369, 111] on button "Preview Widget" at bounding box center [389, 101] width 122 height 24
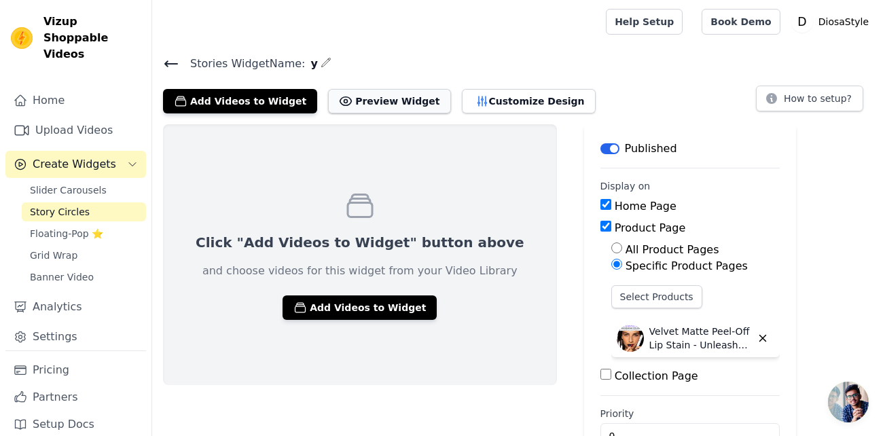
click at [345, 107] on button "Preview Widget" at bounding box center [389, 101] width 122 height 24
